Goal: Task Accomplishment & Management: Use online tool/utility

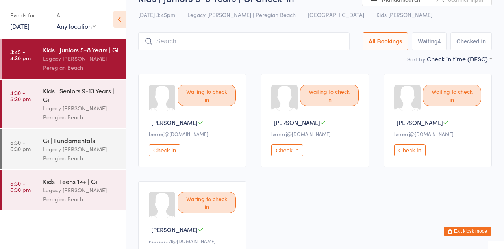
scroll to position [19, 0]
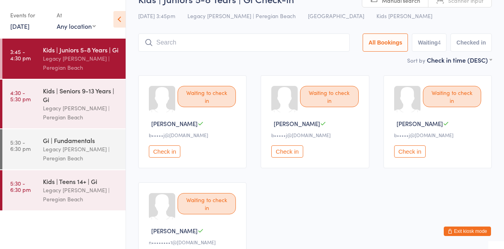
click at [296, 153] on button "Check in" at bounding box center [287, 151] width 32 height 12
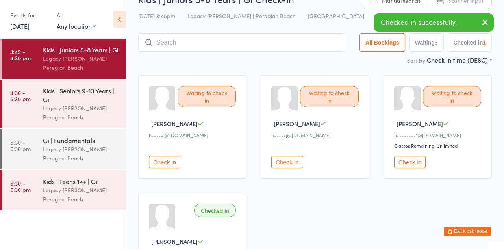
click at [428, 146] on div "Classes Remaining: Unlimited" at bounding box center [438, 145] width 89 height 7
click at [295, 167] on button "Check in" at bounding box center [287, 162] width 32 height 12
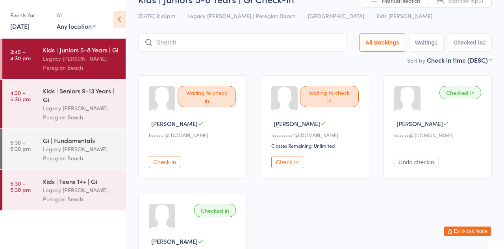
scroll to position [17, 0]
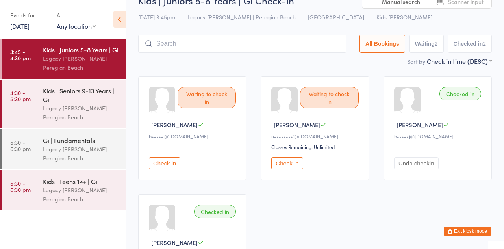
click at [288, 166] on button "Check in" at bounding box center [287, 163] width 32 height 12
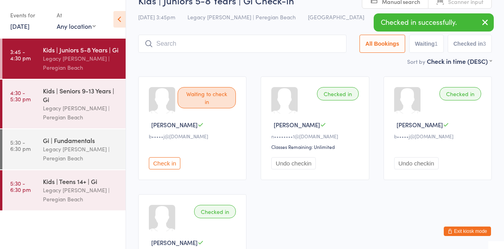
click at [224, 41] on input "search" at bounding box center [242, 44] width 208 height 18
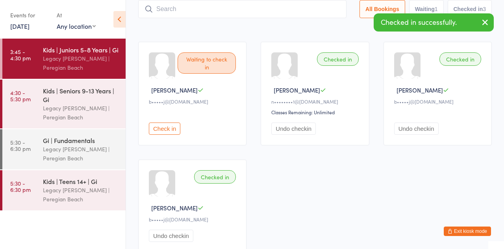
scroll to position [52, 0]
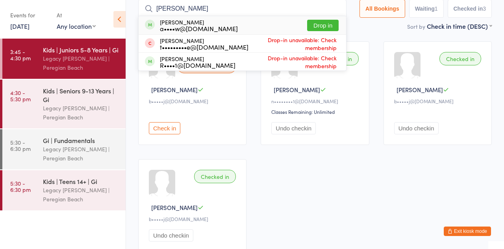
type input "[PERSON_NAME]"
click at [334, 31] on button "Drop in" at bounding box center [323, 25] width 32 height 11
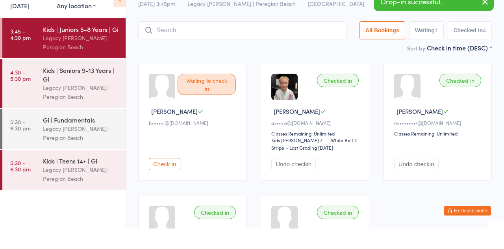
scroll to position [10, 0]
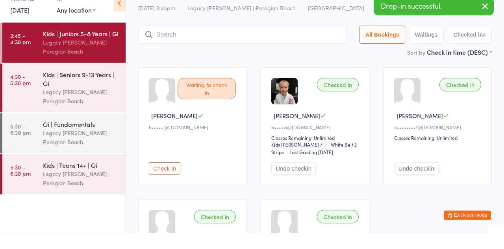
click at [254, 48] on input "search" at bounding box center [242, 51] width 208 height 18
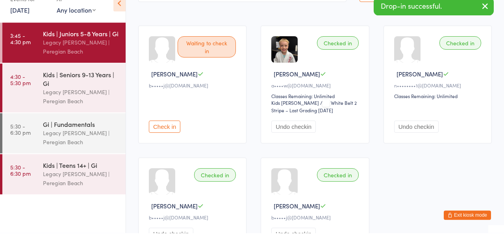
scroll to position [52, 0]
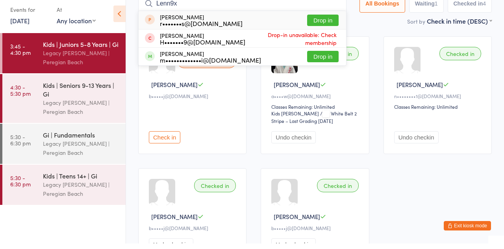
type input "Lenn9x"
click at [328, 65] on button "Drop in" at bounding box center [323, 61] width 32 height 11
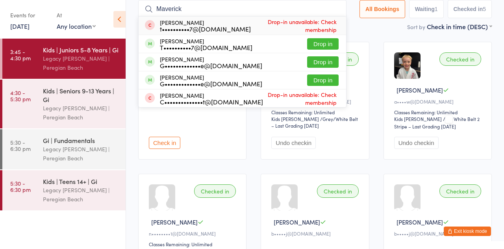
type input "Maverick"
click at [332, 48] on button "Drop in" at bounding box center [323, 43] width 32 height 11
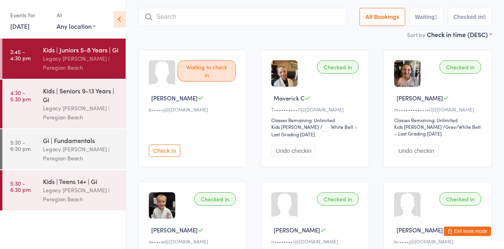
scroll to position [33, 0]
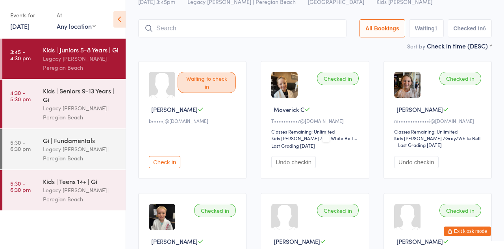
click at [221, 32] on input "search" at bounding box center [242, 28] width 208 height 18
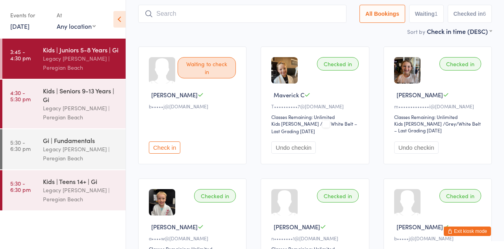
scroll to position [52, 0]
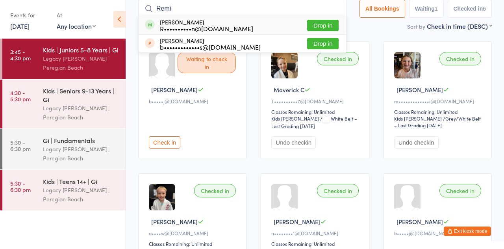
type input "Remi"
click at [326, 29] on button "Drop in" at bounding box center [323, 25] width 32 height 11
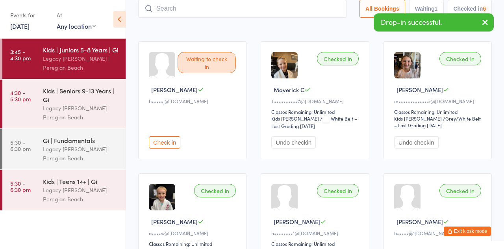
scroll to position [10, 0]
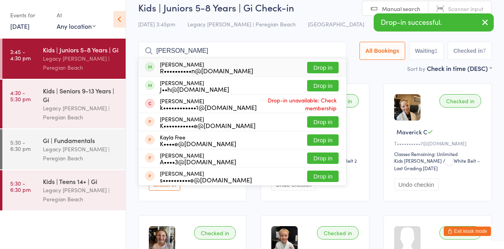
type input "[PERSON_NAME]"
click at [327, 72] on button "Drop in" at bounding box center [323, 67] width 32 height 11
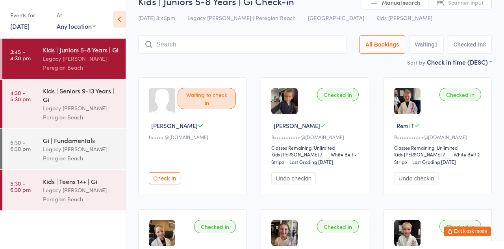
scroll to position [0, 0]
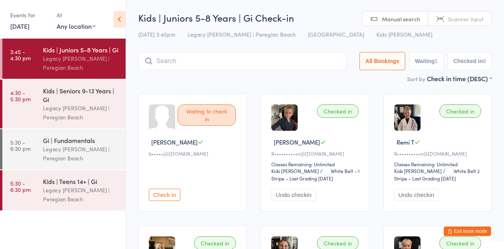
click at [85, 108] on div "Legacy [PERSON_NAME] | Peregian Beach" at bounding box center [81, 113] width 76 height 18
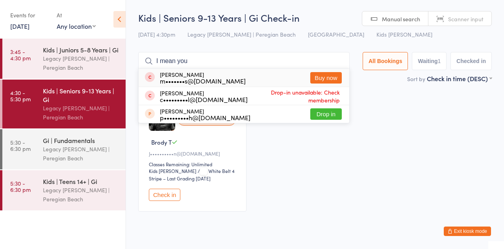
type input "I mean you"
click at [343, 70] on div "[PERSON_NAME] m•••••••s@[DOMAIN_NAME] Buy now" at bounding box center [244, 78] width 211 height 18
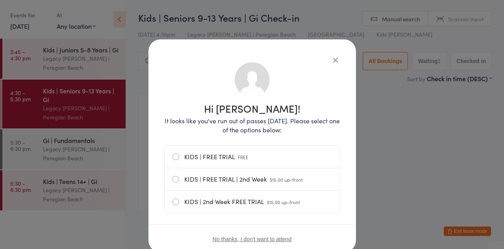
click at [340, 60] on button "button" at bounding box center [335, 59] width 9 height 9
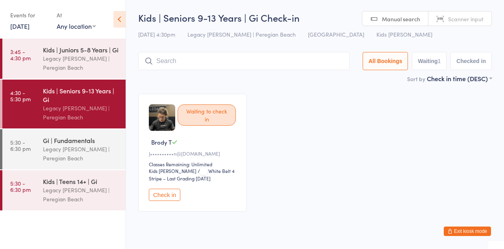
click at [209, 65] on input "search" at bounding box center [244, 61] width 212 height 18
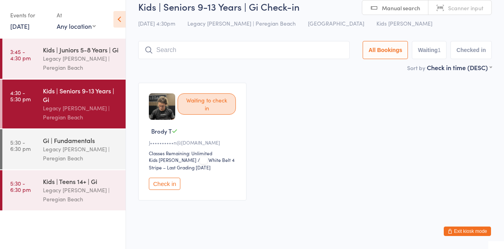
scroll to position [17, 0]
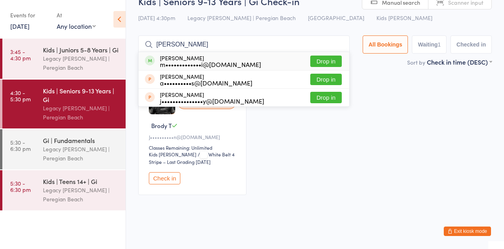
type input "[PERSON_NAME]"
click at [329, 63] on button "Drop in" at bounding box center [326, 61] width 32 height 11
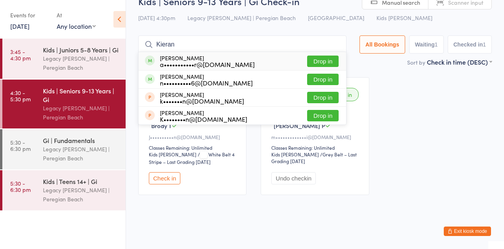
type input "Kieran"
click at [327, 79] on button "Drop in" at bounding box center [323, 79] width 32 height 11
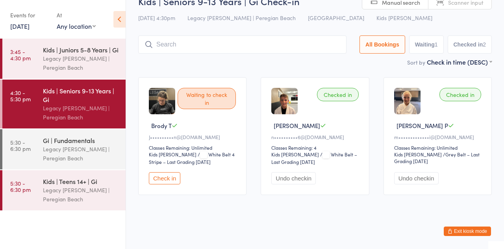
click at [301, 36] on input "search" at bounding box center [242, 44] width 208 height 18
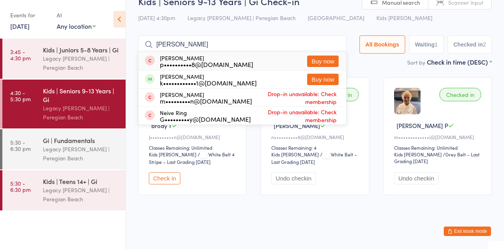
type input "[PERSON_NAME]"
click at [322, 63] on button "Buy now" at bounding box center [323, 61] width 32 height 11
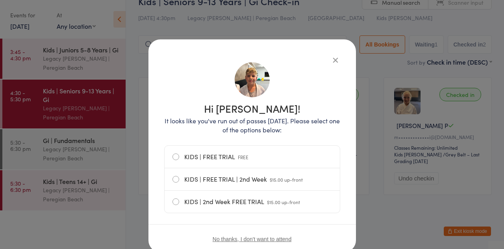
click at [339, 61] on icon "button" at bounding box center [335, 60] width 9 height 9
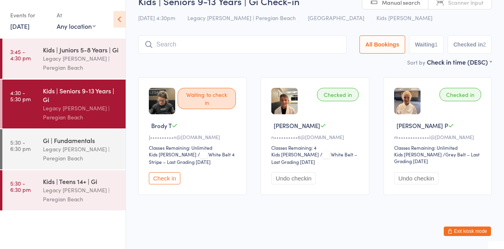
click at [225, 48] on input "search" at bounding box center [242, 44] width 208 height 18
type input "[PERSON_NAME]"
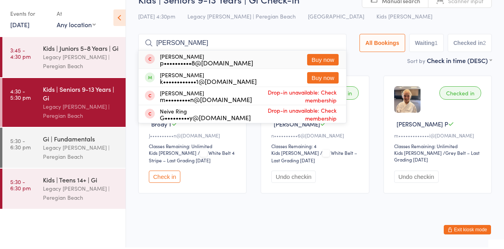
click at [339, 45] on input "[PERSON_NAME]" at bounding box center [242, 44] width 208 height 18
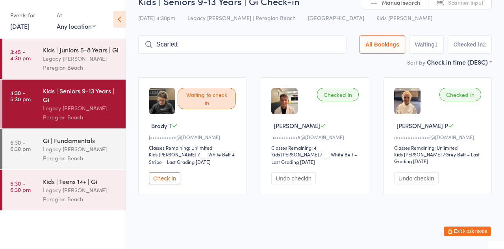
click at [303, 36] on input "Scarlett" at bounding box center [242, 44] width 208 height 18
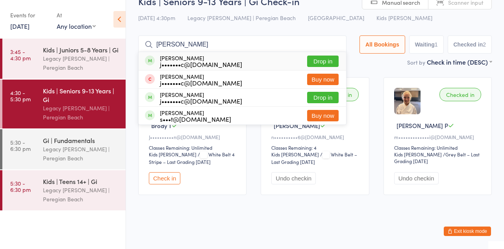
type input "[PERSON_NAME]"
click at [329, 62] on button "Drop in" at bounding box center [323, 61] width 32 height 11
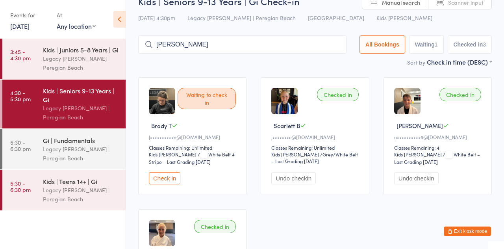
type input "[PERSON_NAME]"
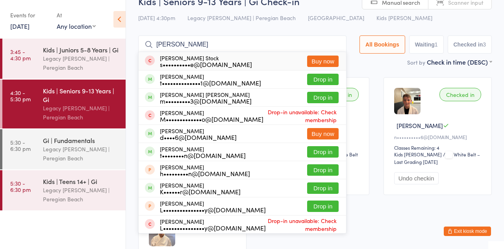
click at [321, 82] on button "Drop in" at bounding box center [323, 79] width 32 height 11
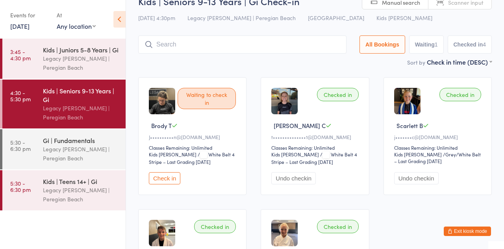
click at [87, 154] on div "Legacy [PERSON_NAME] | Peregian Beach" at bounding box center [81, 154] width 76 height 18
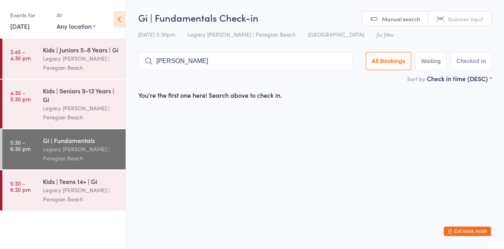
type input "[PERSON_NAME]"
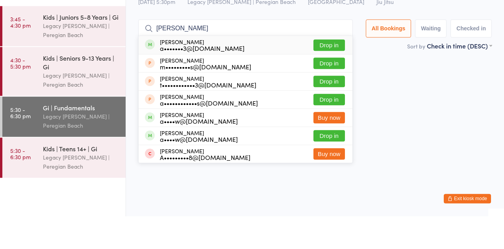
click at [333, 80] on button "Drop in" at bounding box center [330, 77] width 32 height 11
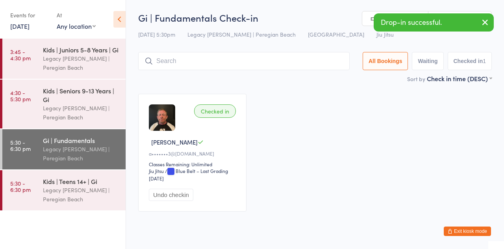
click at [241, 96] on div "Checked in [PERSON_NAME] a•••••••3@[DOMAIN_NAME] Classes Remaining: Unlimited J…" at bounding box center [192, 153] width 108 height 118
click at [98, 104] on div "Legacy [PERSON_NAME] | Peregian Beach" at bounding box center [81, 113] width 76 height 18
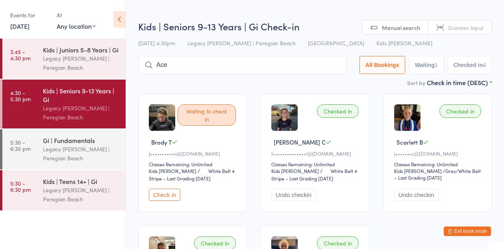
type input "Ace"
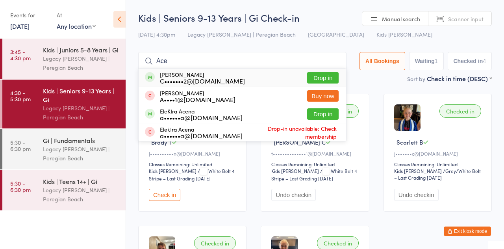
click at [325, 83] on button "Drop in" at bounding box center [323, 77] width 32 height 11
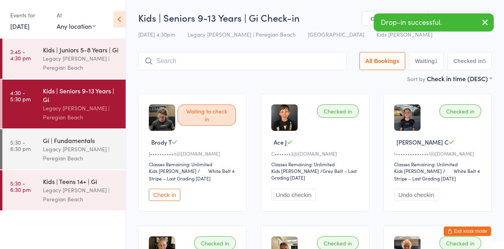
click at [221, 85] on main "Kids | Seniors 9-13 Years | Gi Check-in [DATE] 4:30pm Legacy Jiu Jitsu | Peregi…" at bounding box center [315, 181] width 354 height 340
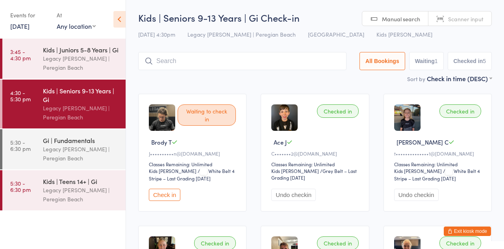
click at [162, 192] on button "Check in" at bounding box center [165, 195] width 32 height 12
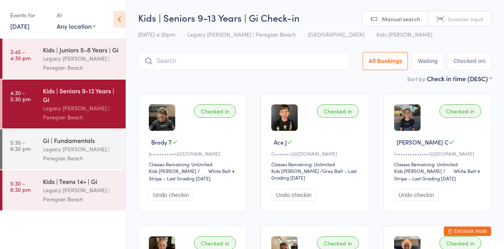
click at [214, 64] on input "search" at bounding box center [244, 61] width 212 height 18
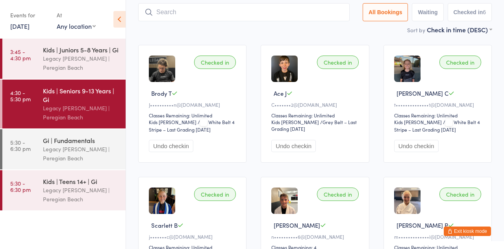
scroll to position [52, 0]
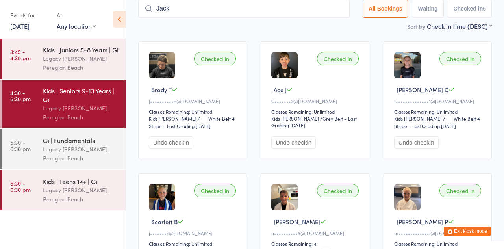
type input "[PERSON_NAME]"
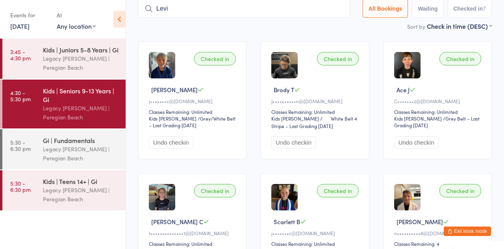
type input "Levi"
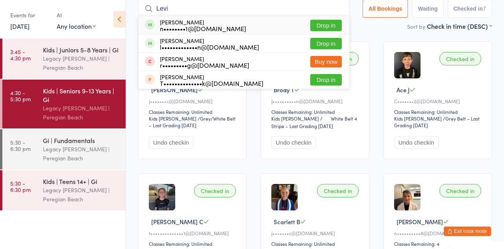
click at [335, 46] on button "Drop in" at bounding box center [326, 43] width 32 height 11
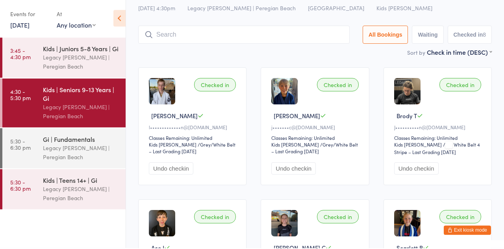
scroll to position [25, 0]
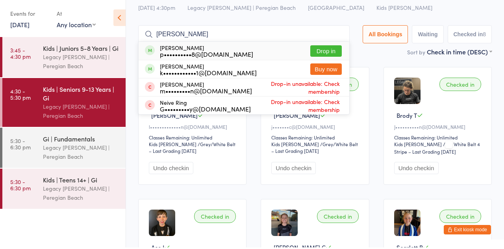
type input "[PERSON_NAME]"
click at [335, 54] on button "Drop in" at bounding box center [326, 52] width 32 height 11
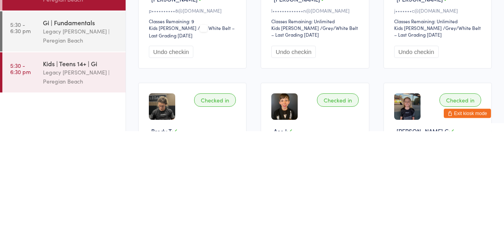
click at [84, 158] on div "Legacy [PERSON_NAME] | Peregian Beach" at bounding box center [81, 154] width 76 height 18
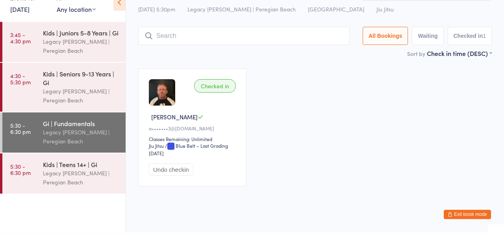
scroll to position [8, 0]
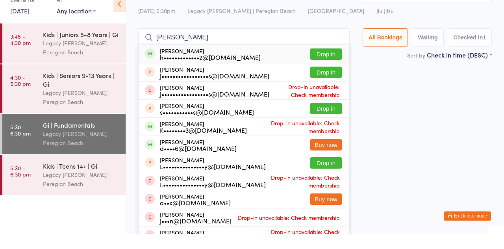
type input "[PERSON_NAME]"
click at [334, 66] on button "Drop in" at bounding box center [326, 69] width 32 height 11
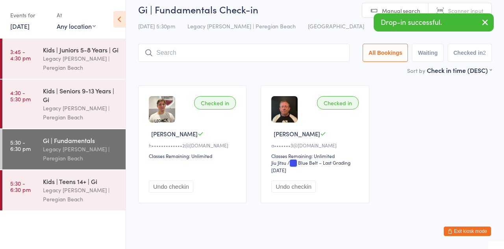
click at [489, 22] on icon "button" at bounding box center [485, 22] width 9 height 10
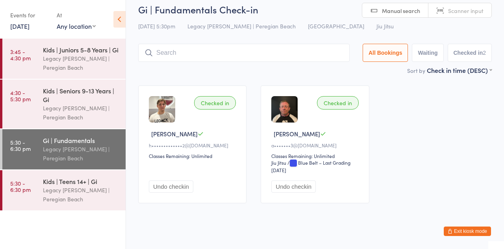
click at [178, 56] on input "search" at bounding box center [244, 53] width 212 height 18
